Goal: Transaction & Acquisition: Purchase product/service

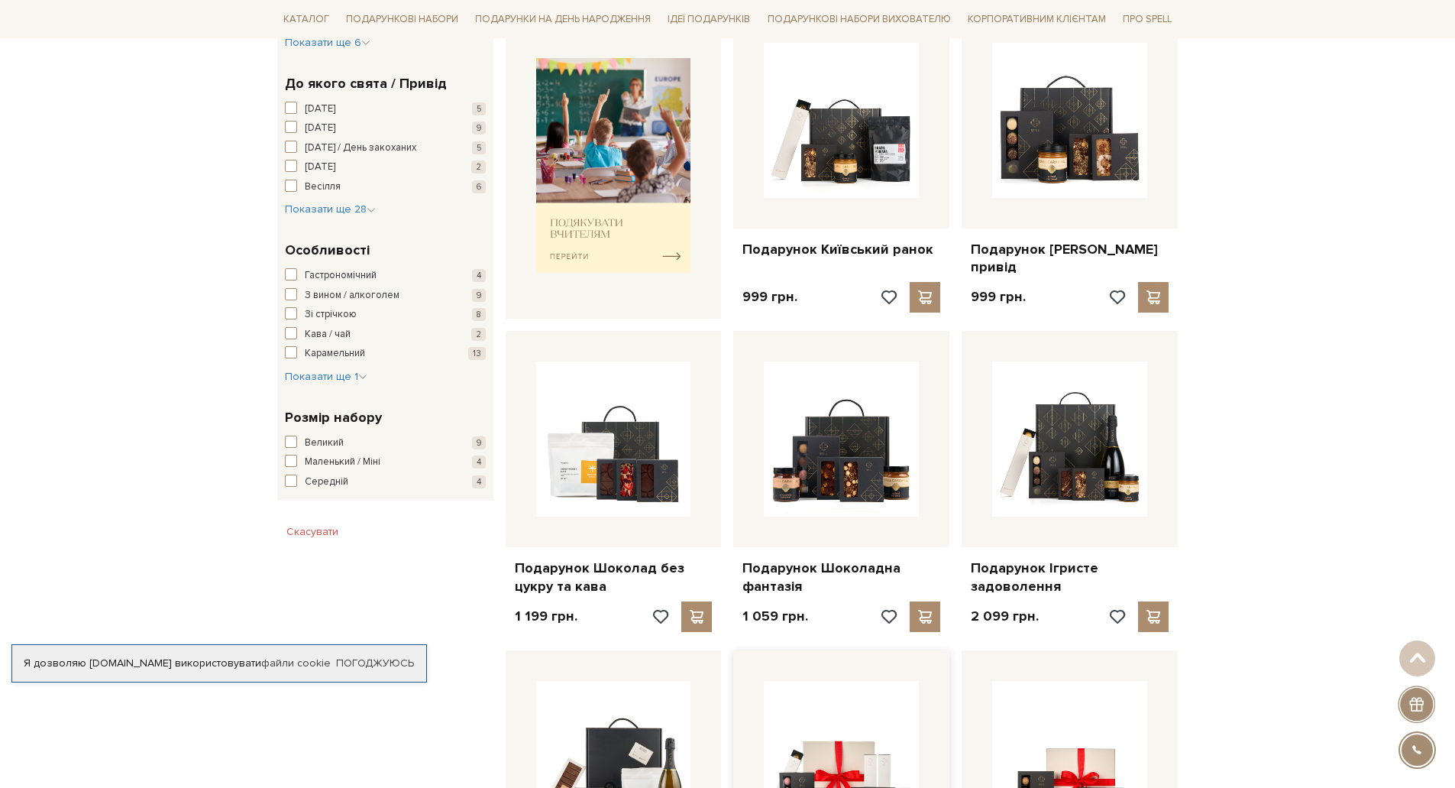
scroll to position [1146, 0]
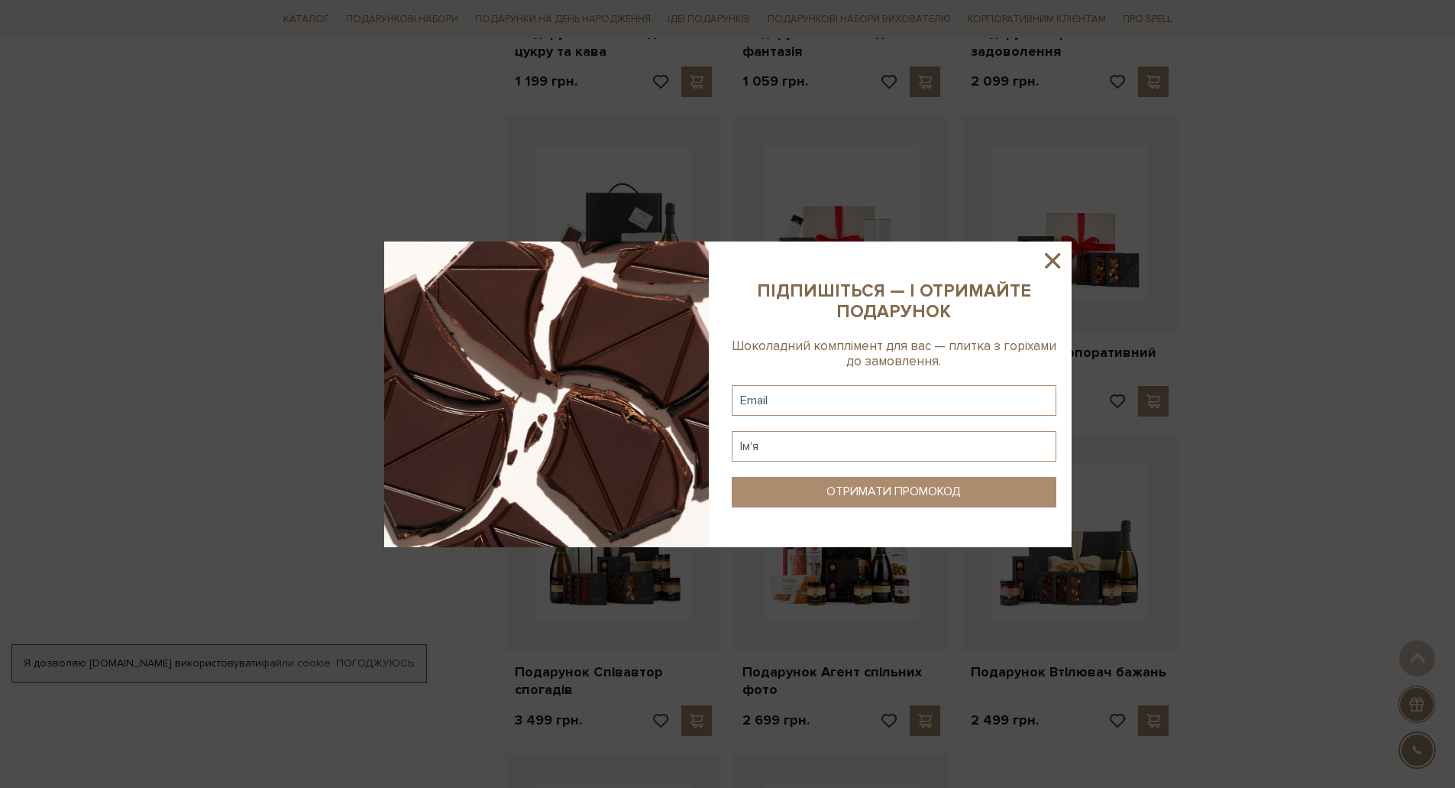
click at [1053, 258] on icon at bounding box center [1053, 261] width 26 height 26
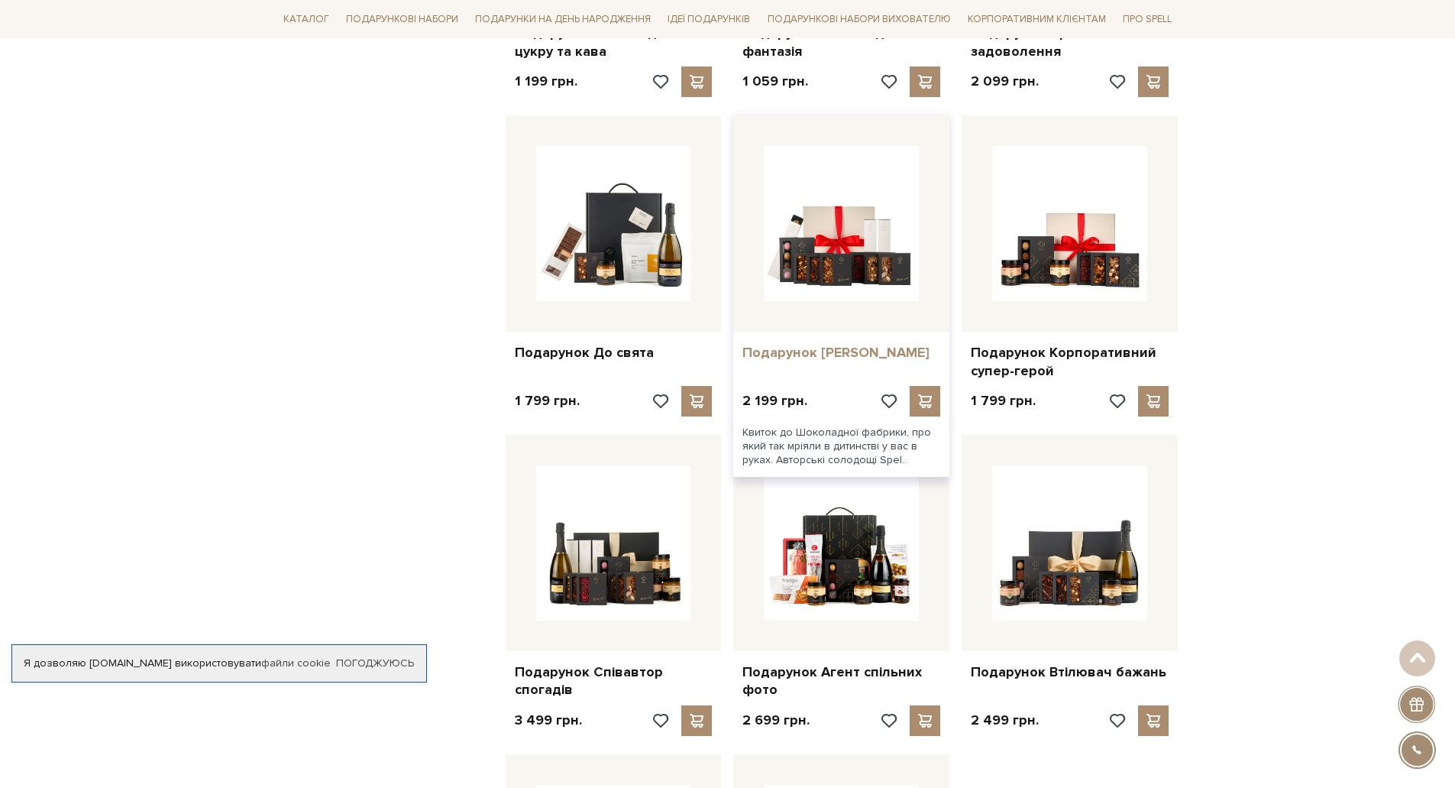
scroll to position [1528, 0]
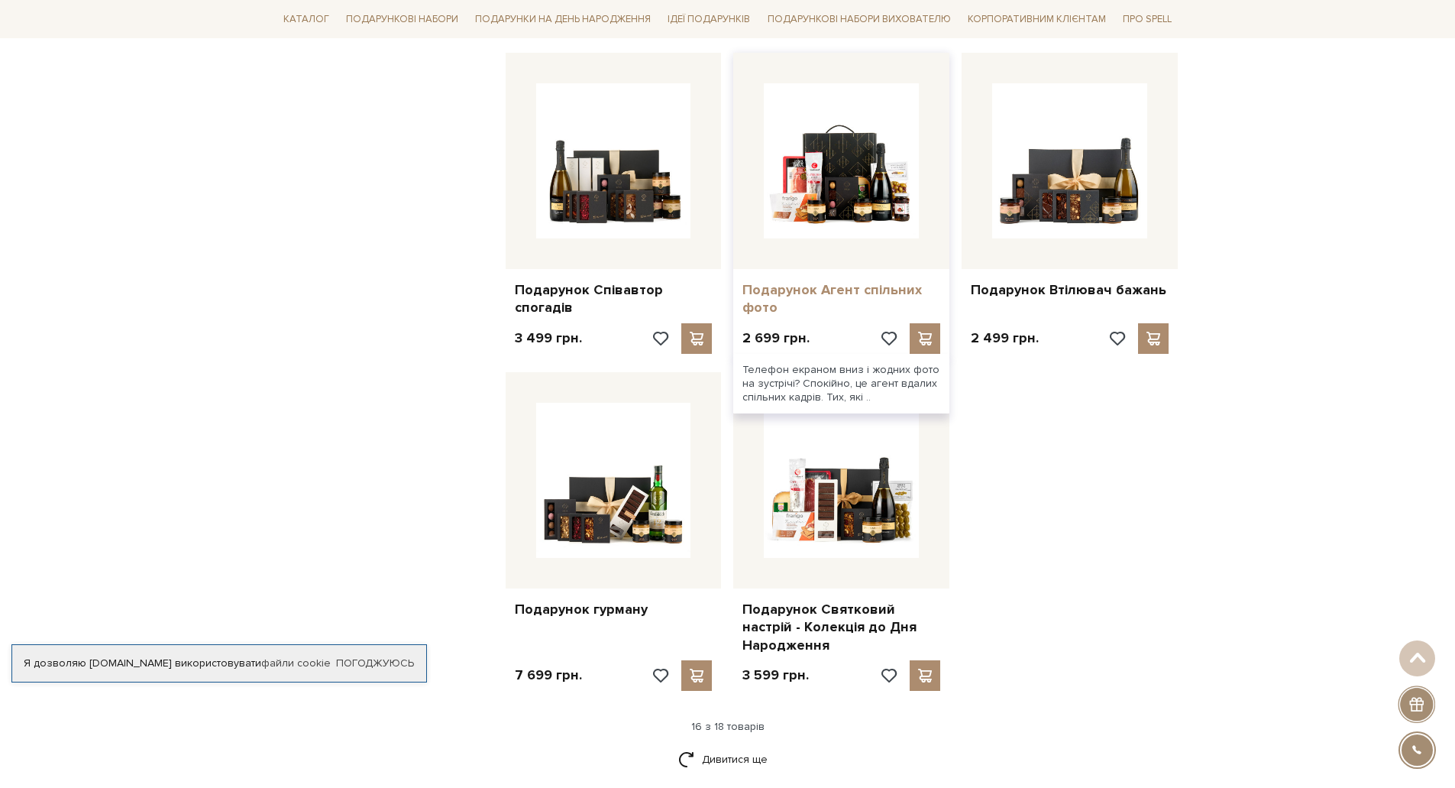
click at [814, 281] on link "Подарунок Агент спільних фото" at bounding box center [842, 299] width 198 height 36
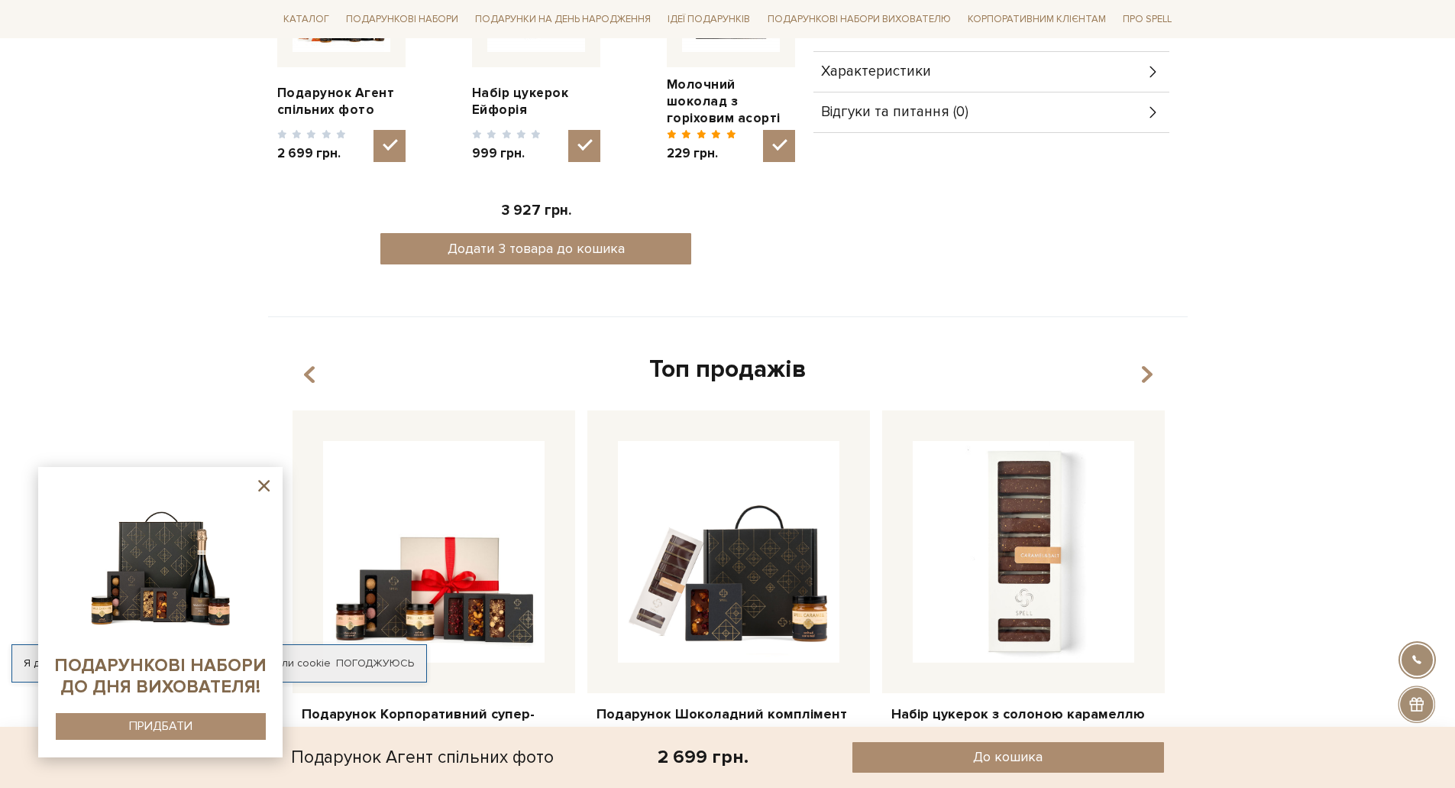
scroll to position [535, 0]
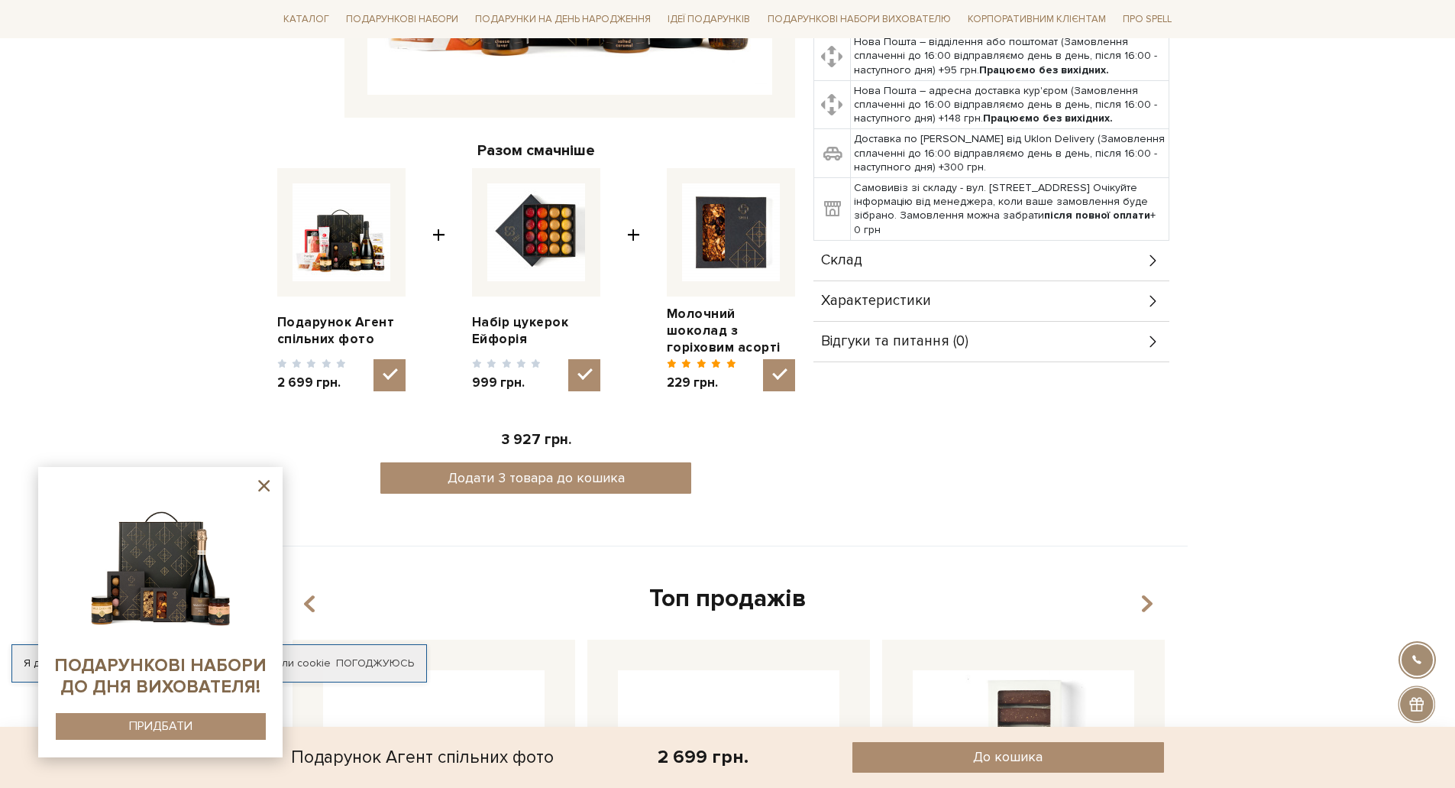
click at [903, 273] on div "Склад" at bounding box center [992, 261] width 356 height 40
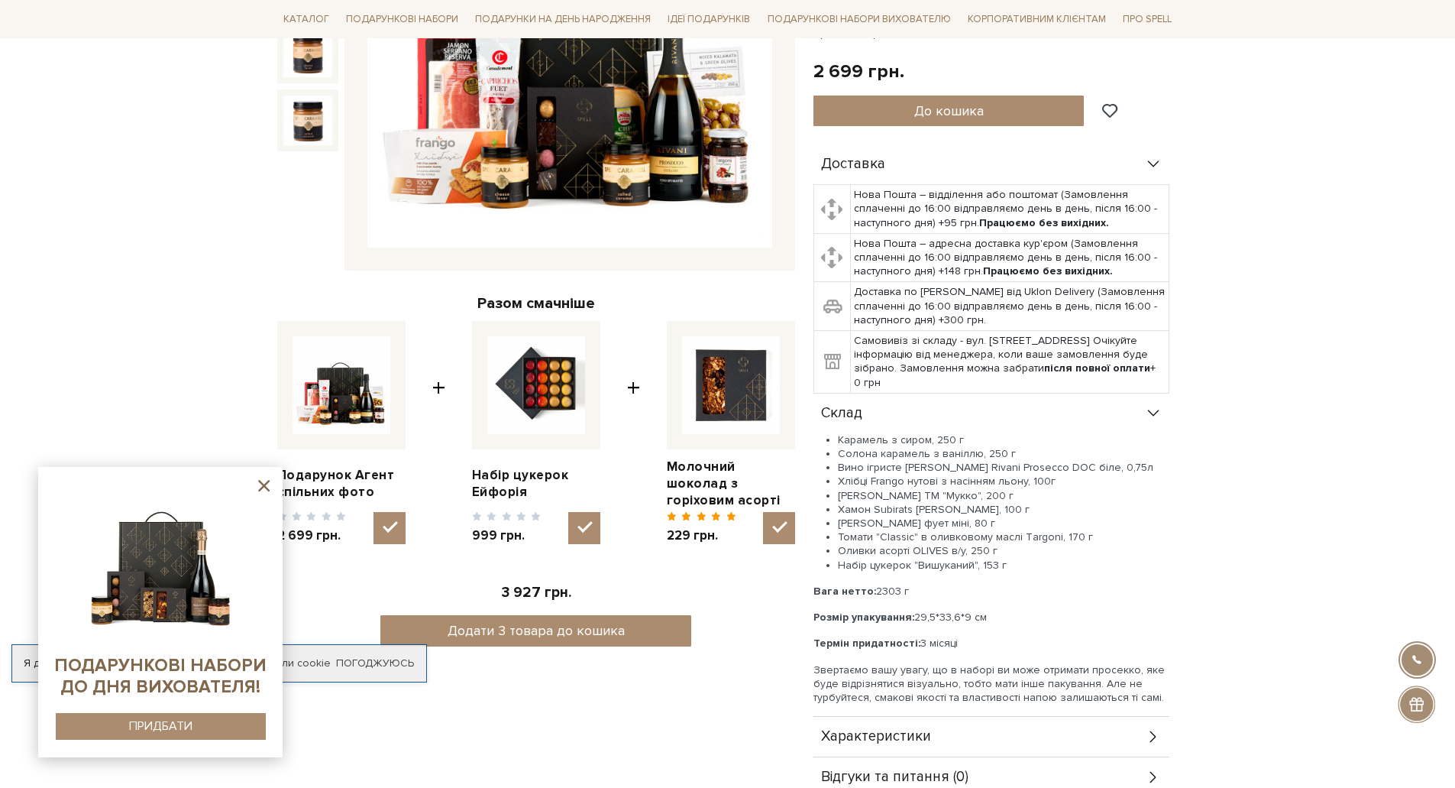
scroll to position [306, 0]
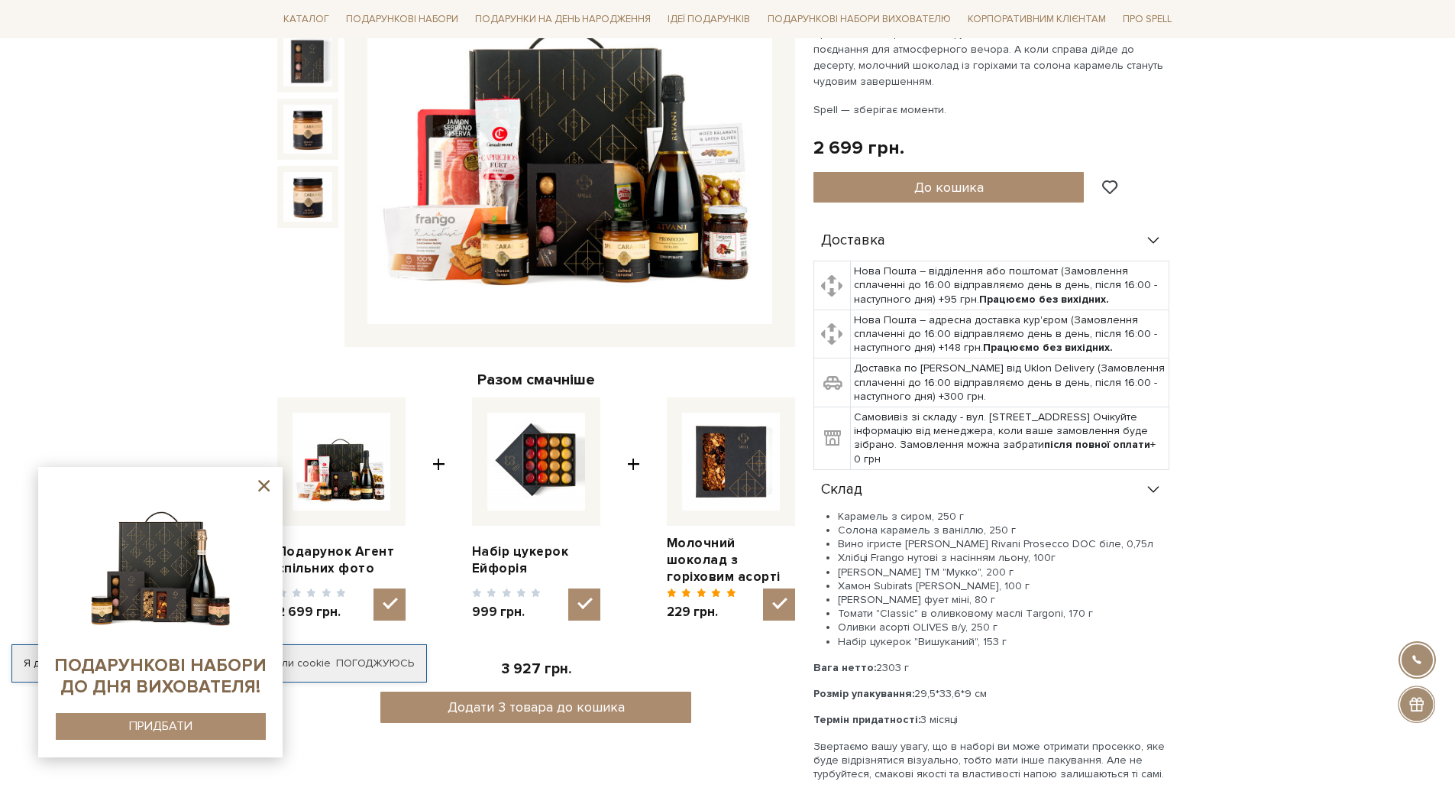
drag, startPoint x: 342, startPoint y: 134, endPoint x: 355, endPoint y: 136, distance: 13.8
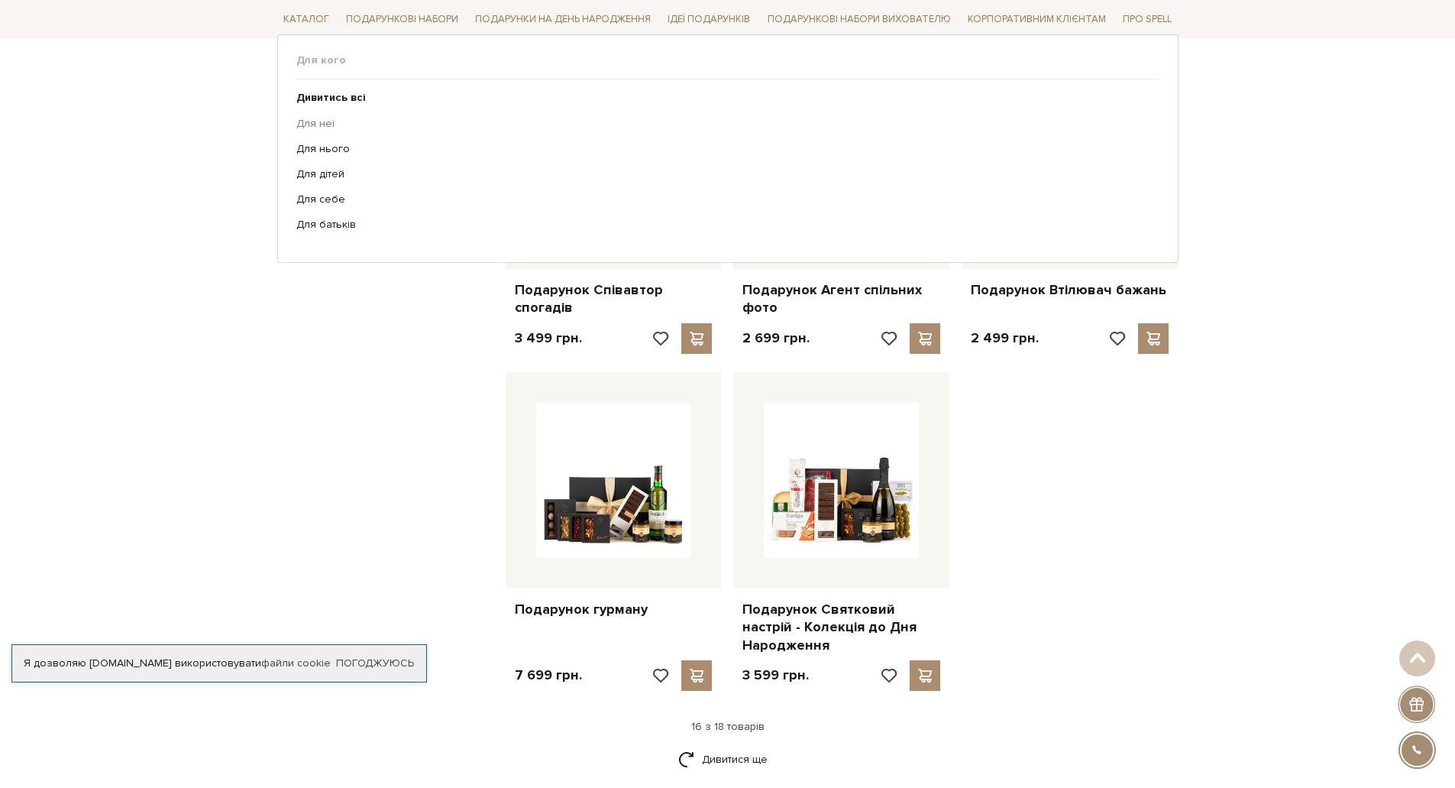
click at [332, 116] on link "Для неї" at bounding box center [722, 123] width 852 height 14
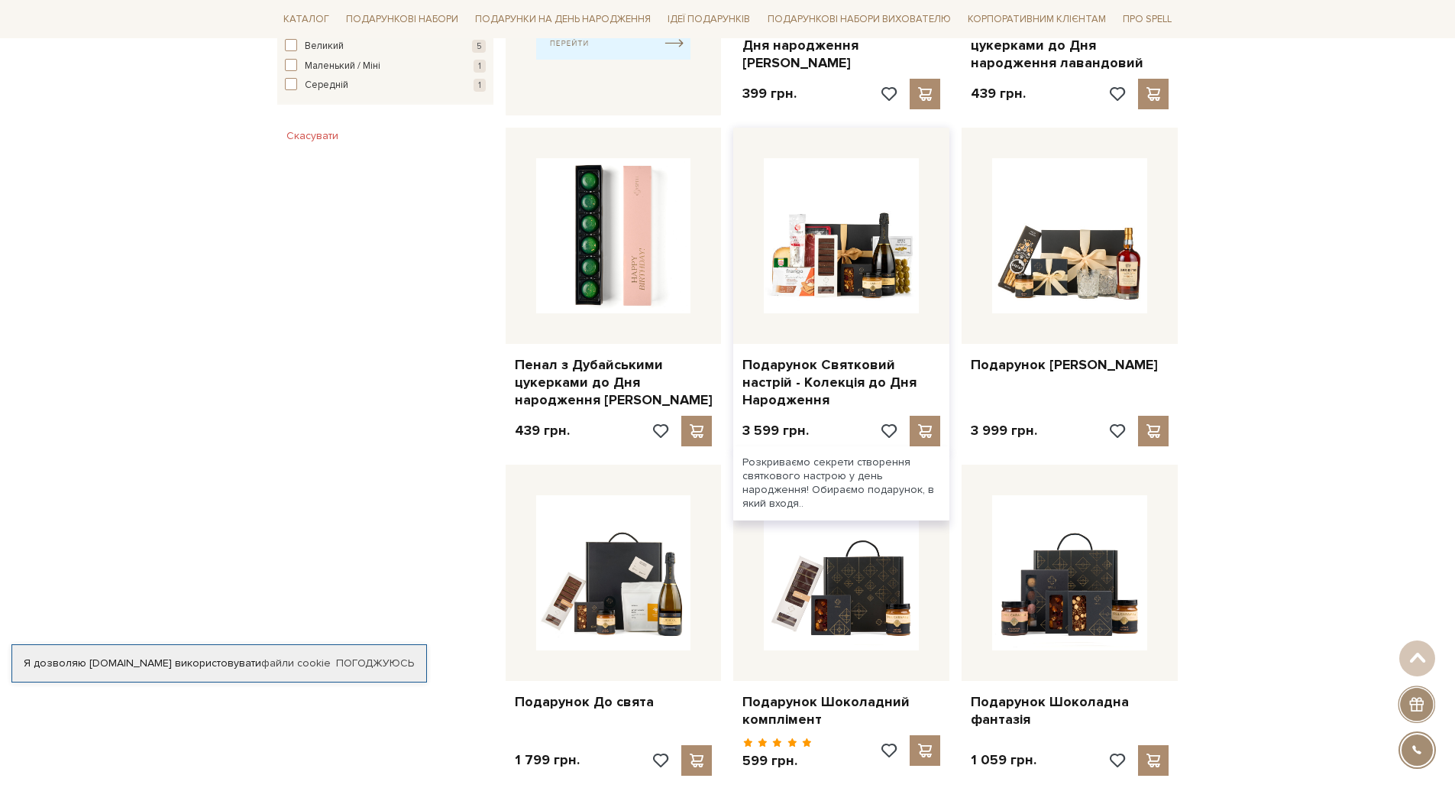
scroll to position [1299, 0]
